Goal: Information Seeking & Learning: Check status

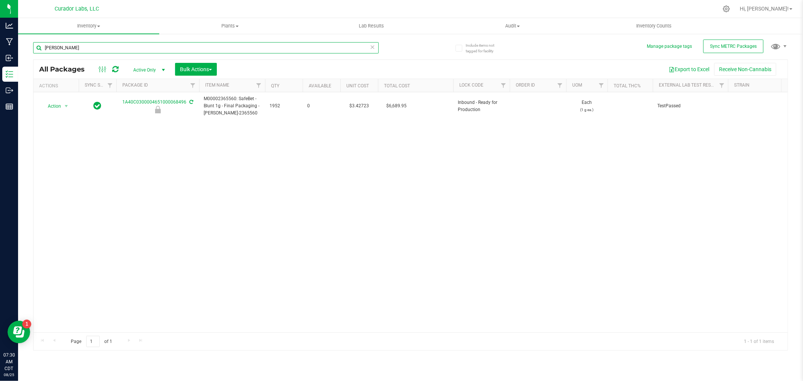
click at [238, 43] on input "lovie" at bounding box center [206, 47] width 346 height 11
click at [87, 25] on span "Inventory" at bounding box center [88, 26] width 141 height 7
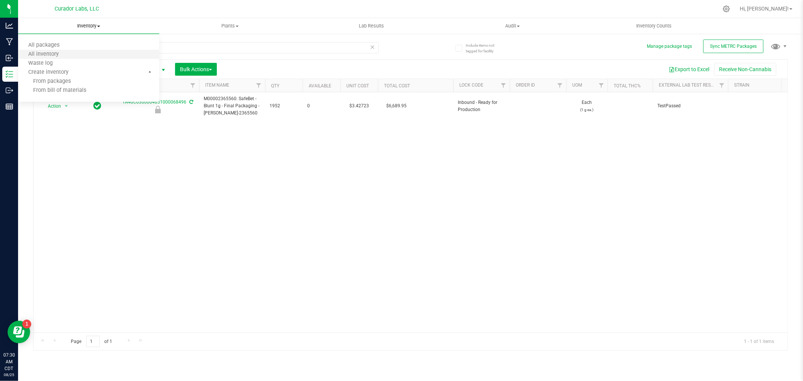
click at [69, 50] on li "All inventory" at bounding box center [88, 54] width 141 height 9
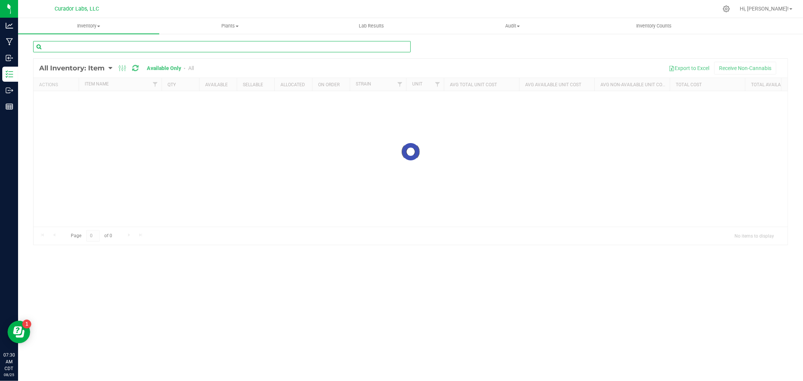
click at [69, 50] on input "text" at bounding box center [222, 46] width 378 height 11
paste input "Mouthpiece - HeadChange - Live Rosin Rounded Ceramic Black"
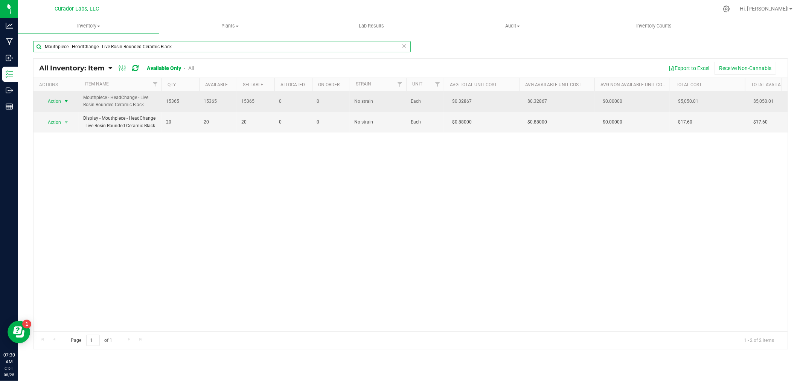
type input "Mouthpiece - HeadChange - Live Rosin Rounded Ceramic Black"
click at [59, 99] on span "Action" at bounding box center [51, 101] width 20 height 11
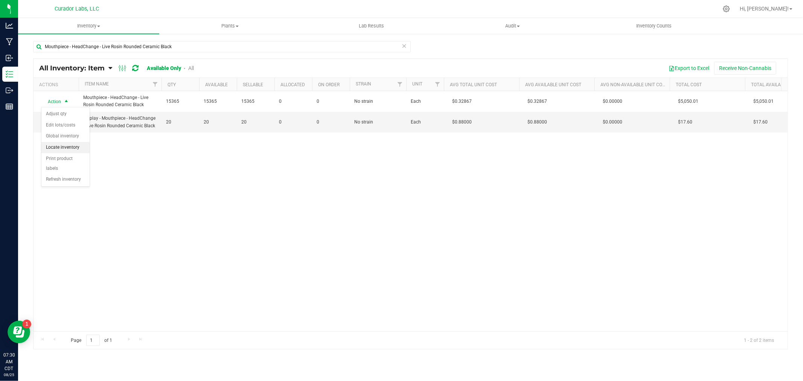
click at [66, 146] on li "Locate inventory" at bounding box center [65, 147] width 48 height 11
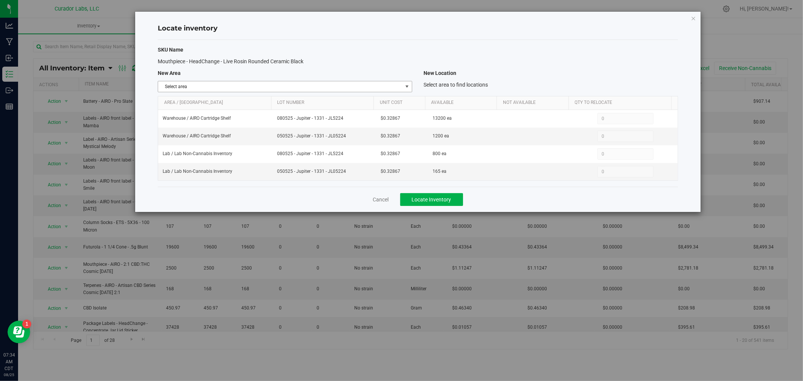
click at [236, 88] on span "Select area" at bounding box center [280, 86] width 244 height 11
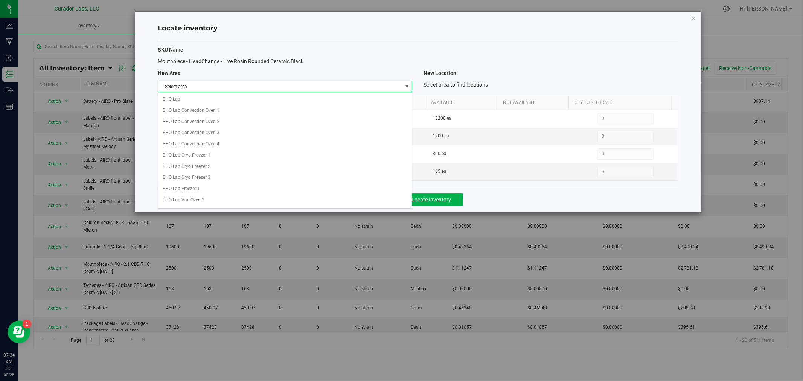
scroll to position [304, 0]
click at [185, 200] on li "Lab" at bounding box center [285, 198] width 254 height 11
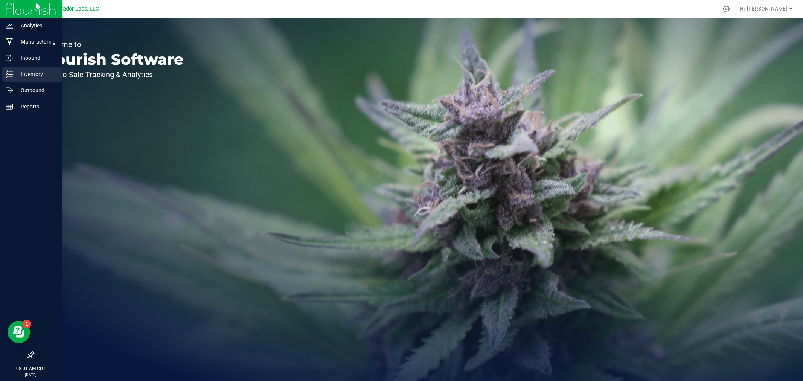
click at [29, 79] on div "Inventory" at bounding box center [32, 74] width 60 height 15
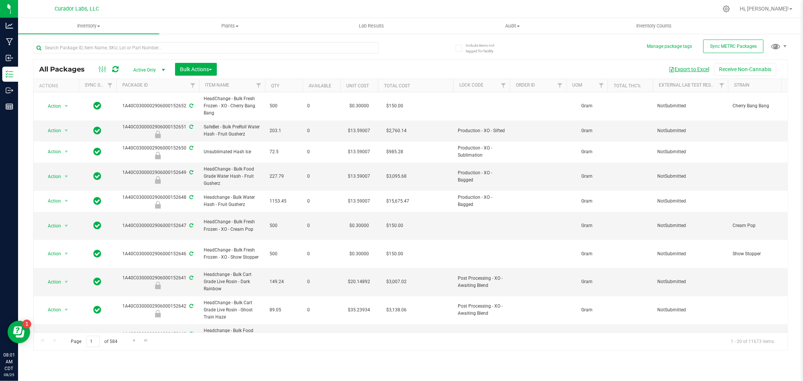
click at [690, 69] on button "Export to Excel" at bounding box center [689, 69] width 50 height 13
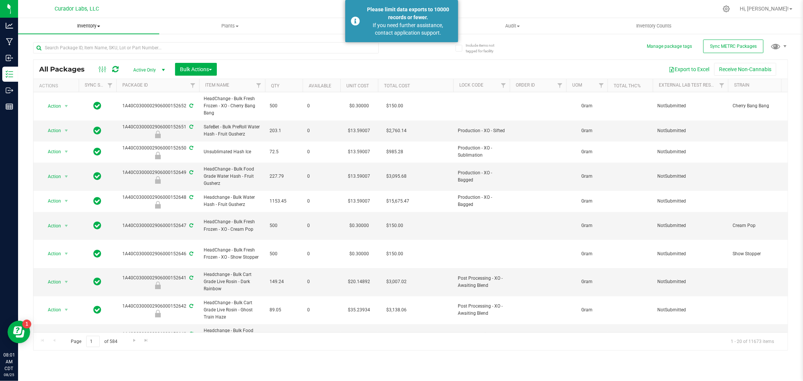
click at [82, 27] on span "Inventory" at bounding box center [88, 26] width 141 height 7
click at [66, 52] on span "All inventory" at bounding box center [43, 54] width 51 height 6
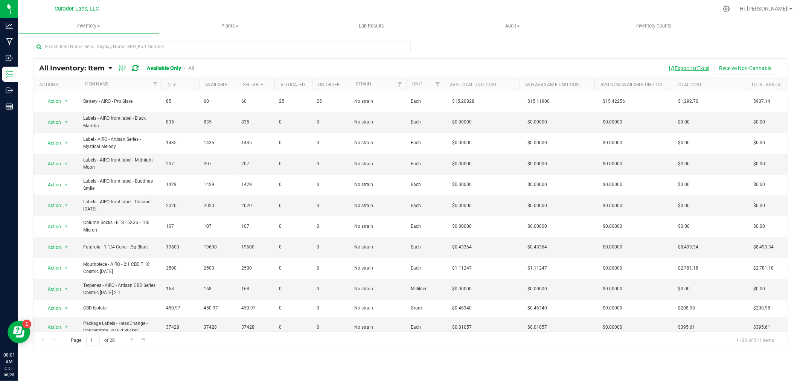
click at [698, 68] on button "Export to Excel" at bounding box center [689, 68] width 50 height 13
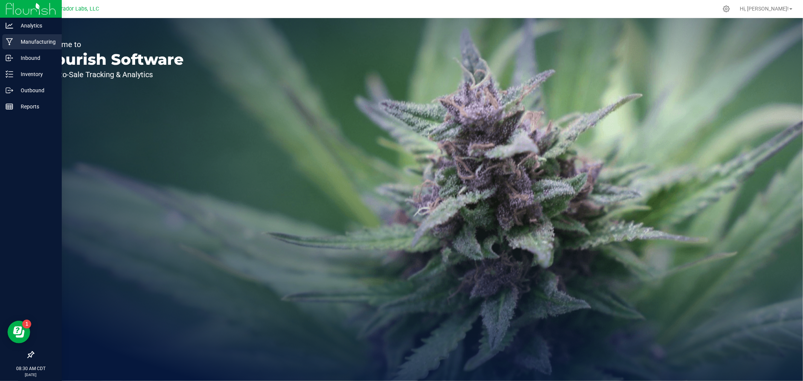
click at [23, 44] on p "Manufacturing" at bounding box center [35, 41] width 45 height 9
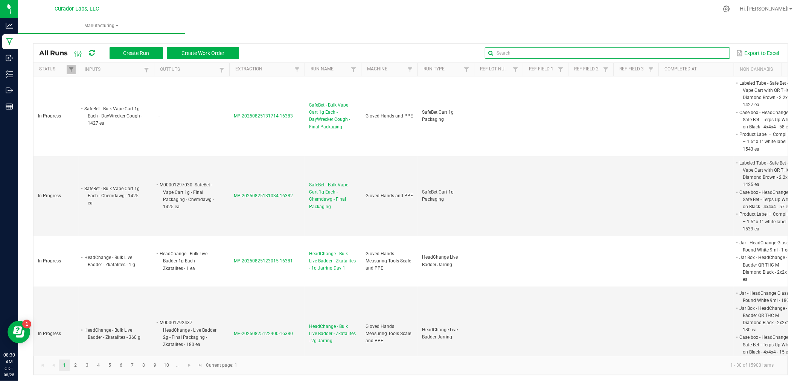
click at [694, 50] on input "text" at bounding box center [607, 52] width 245 height 11
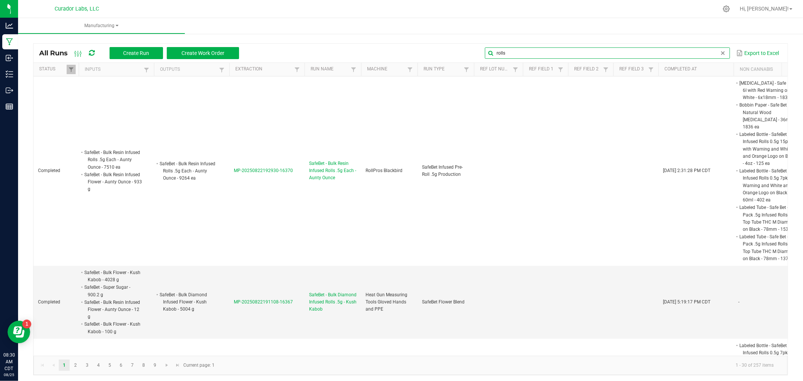
type input "rolls"
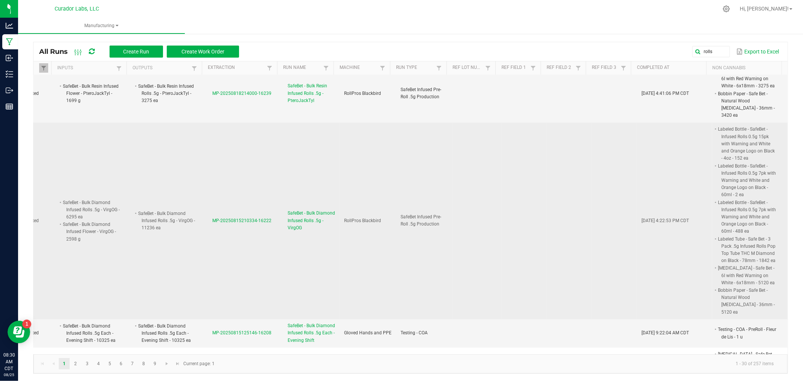
scroll to position [1590, 33]
